Goal: Task Accomplishment & Management: Manage account settings

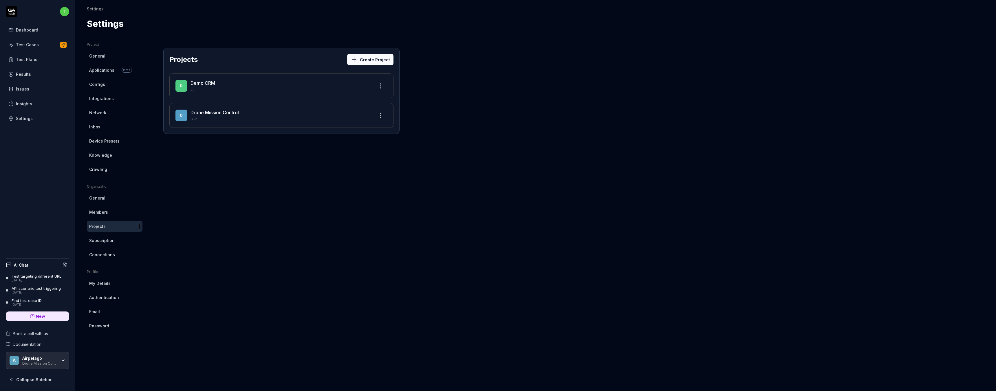
click at [22, 103] on div "Insights" at bounding box center [24, 104] width 16 height 6
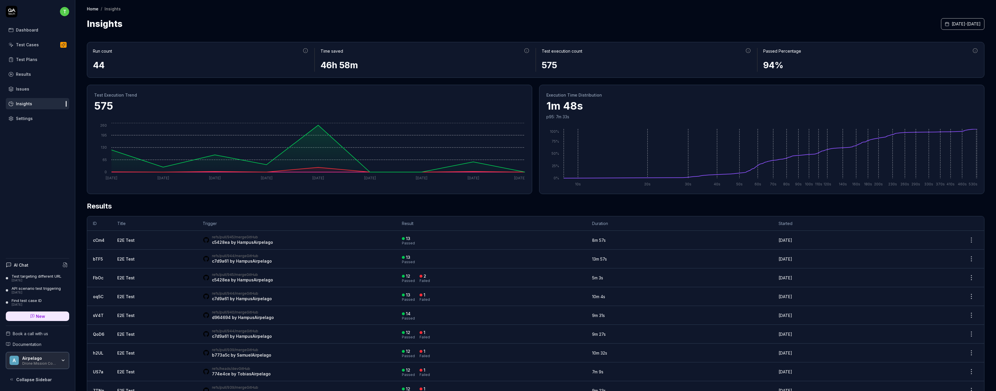
click at [553, 66] on div "575" at bounding box center [647, 65] width 210 height 13
click at [593, 65] on div "575" at bounding box center [647, 65] width 210 height 13
click at [34, 30] on div "Dashboard" at bounding box center [27, 30] width 22 height 6
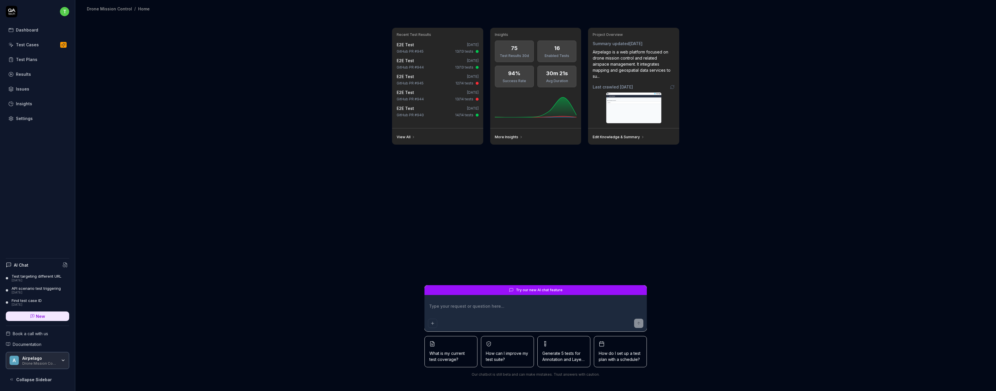
click at [33, 118] on link "Settings" at bounding box center [37, 118] width 63 height 11
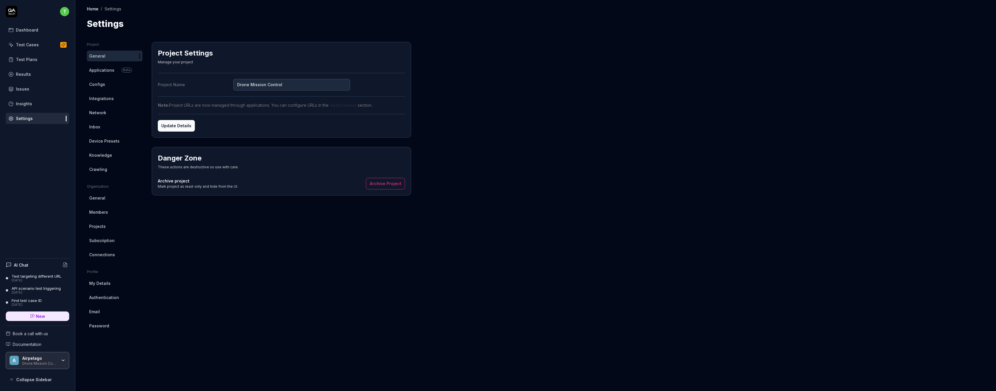
click at [113, 238] on span "Subscription" at bounding box center [101, 241] width 25 height 6
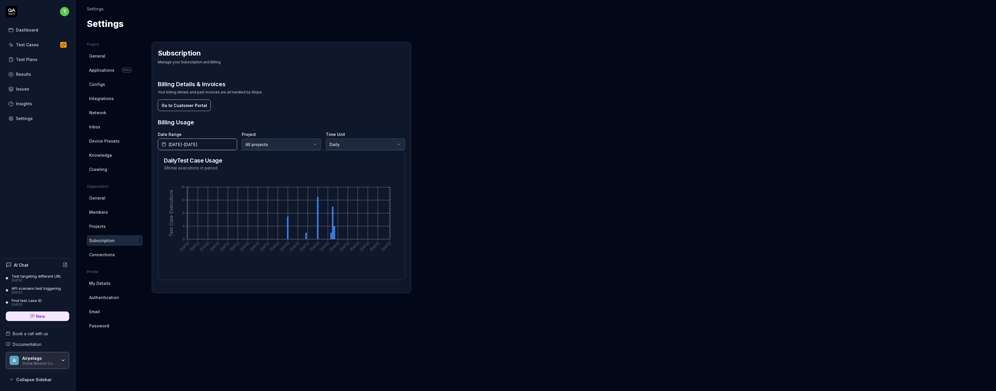
click at [13, 10] on icon at bounding box center [12, 12] width 12 height 12
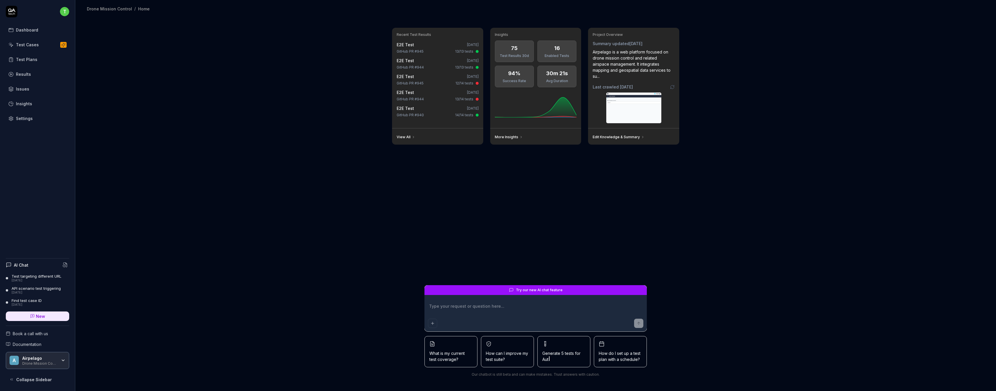
type textarea "*"
